Goal: Task Accomplishment & Management: Complete application form

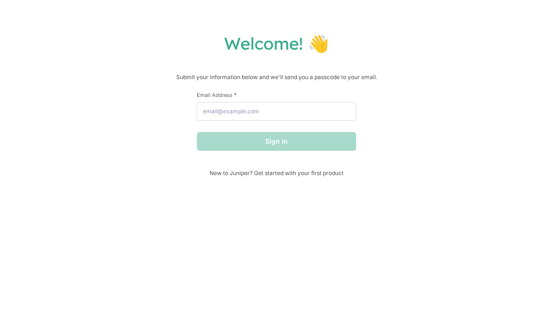
click at [221, 314] on div "Welcome! 👋 Submit your information below and we'll send you a passcode to your …" at bounding box center [276, 165] width 553 height 331
click at [518, 254] on div "Welcome! 👋 Submit your information below and we'll send you a passcode to your …" at bounding box center [276, 165] width 553 height 331
click at [470, 15] on div "Welcome! 👋 Submit your information below and we'll send you a passcode to your …" at bounding box center [276, 165] width 553 height 331
click at [469, 10] on div "Welcome! 👋 Submit your information below and we'll send you a passcode to your …" at bounding box center [276, 165] width 553 height 331
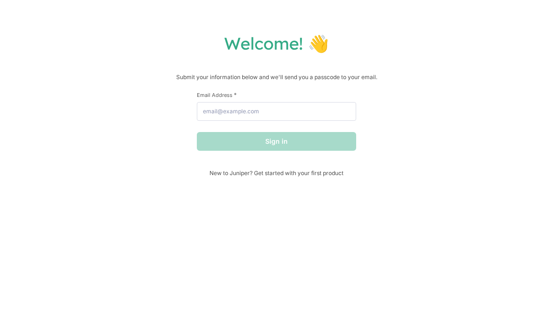
click at [469, 10] on div "Welcome! 👋 Submit your information below and we'll send you a passcode to your …" at bounding box center [276, 165] width 553 height 331
click at [469, 15] on div "Welcome! 👋 Submit your information below and we'll send you a passcode to your …" at bounding box center [276, 165] width 553 height 331
click at [468, 9] on div "Welcome! 👋 Submit your information below and we'll send you a passcode to your …" at bounding box center [276, 165] width 553 height 331
click at [468, 14] on div "Welcome! 👋 Submit your information below and we'll send you a passcode to your …" at bounding box center [276, 165] width 553 height 331
click at [338, 328] on div "Welcome! 👋 Submit your information below and we'll send you a passcode to your …" at bounding box center [276, 165] width 553 height 331
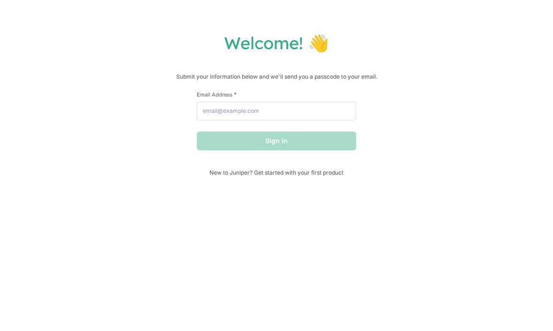
click at [364, 328] on div "Welcome! 👋 Submit your information below and we'll send you a passcode to your …" at bounding box center [276, 165] width 553 height 331
click at [468, 9] on div "Welcome! 👋 Submit your information below and we'll send you a passcode to your …" at bounding box center [276, 165] width 553 height 331
click at [310, 328] on div "Welcome! 👋 Submit your information below and we'll send you a passcode to your …" at bounding box center [276, 165] width 553 height 331
click at [299, 328] on div "Welcome! 👋 Submit your information below and we'll send you a passcode to your …" at bounding box center [276, 165] width 553 height 331
